Goal: Task Accomplishment & Management: Manage account settings

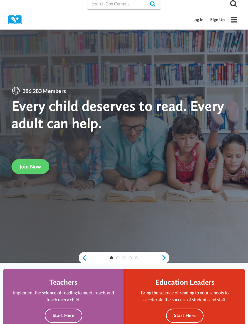
scroll to position [2, 0]
click at [193, 19] on link "Log In" at bounding box center [198, 19] width 18 height 11
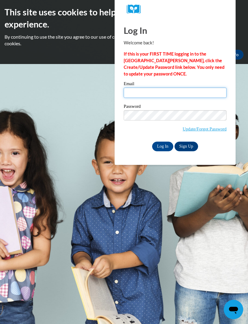
type input "benjaminlakescia@yahoo.com"
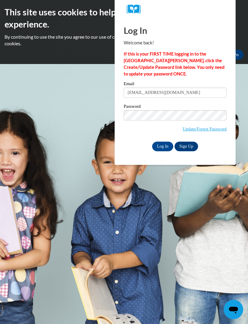
click at [163, 146] on input "Log In" at bounding box center [162, 147] width 21 height 10
click at [163, 144] on input "Log In" at bounding box center [162, 147] width 21 height 10
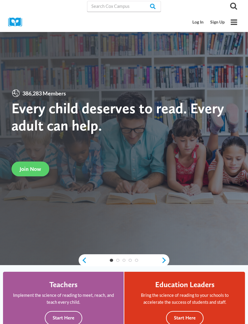
click at [199, 23] on link "Log In" at bounding box center [198, 22] width 18 height 11
click at [199, 22] on link "Log In" at bounding box center [198, 22] width 18 height 11
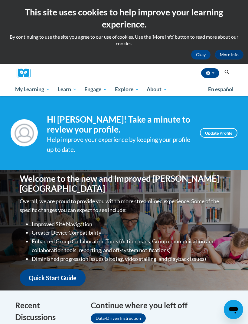
click at [0, 0] on span "My Course Progress" at bounding box center [0, 0] width 0 height 0
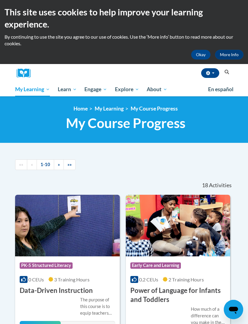
click at [96, 0] on div "This site uses cookies to help improve your learning experience. By continuing …" at bounding box center [124, 32] width 248 height 64
click at [181, 1] on div "This site uses cookies to help improve your learning experience. By continuing …" at bounding box center [124, 32] width 248 height 64
click at [201, 173] on nav "«« « 1-10 » »» 18 Activities CEUs" at bounding box center [124, 173] width 227 height 41
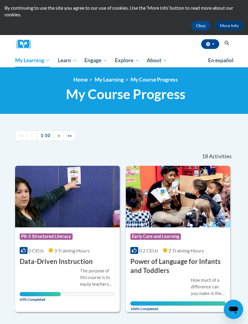
scroll to position [29, 0]
click at [0, 0] on span "Early Care and Learning" at bounding box center [0, 0] width 0 height 0
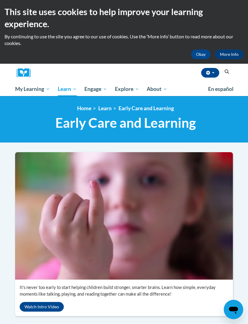
scroll to position [1, 0]
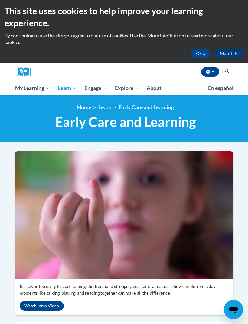
click at [0, 0] on span "My Course Progress" at bounding box center [0, 0] width 0 height 0
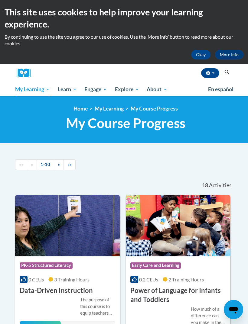
click at [0, 0] on span "My Course Progress" at bounding box center [0, 0] width 0 height 0
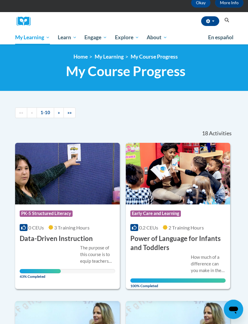
scroll to position [54, 0]
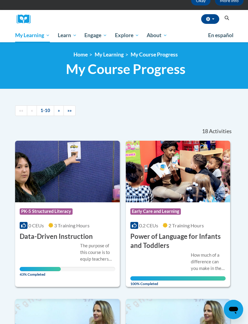
click at [88, 239] on h3 "Data-Driven Instruction" at bounding box center [56, 236] width 73 height 9
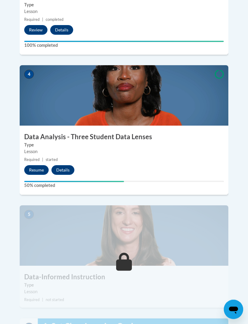
scroll to position [659, 0]
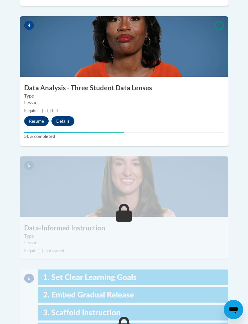
click at [37, 116] on button "Resume" at bounding box center [36, 121] width 24 height 10
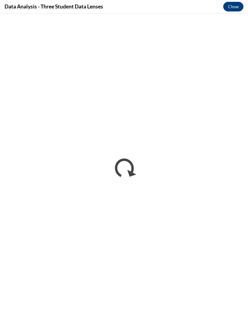
scroll to position [14, 0]
